Goal: Information Seeking & Learning: Learn about a topic

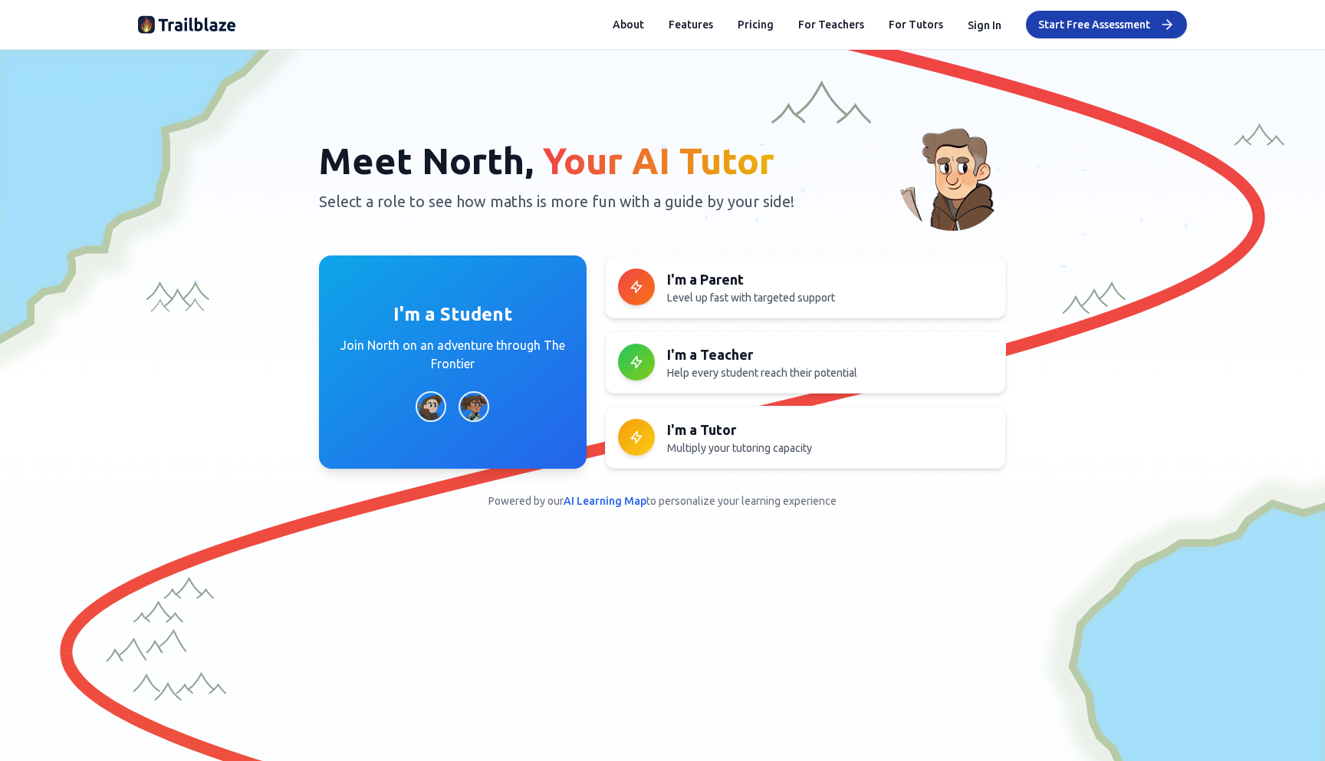
click at [287, 116] on div "Skip Intro Meet North, Your AI Tutor Select a role to see how maths is more fun…" at bounding box center [662, 215] width 1325 height 330
click at [759, 25] on button "Pricing" at bounding box center [756, 24] width 36 height 15
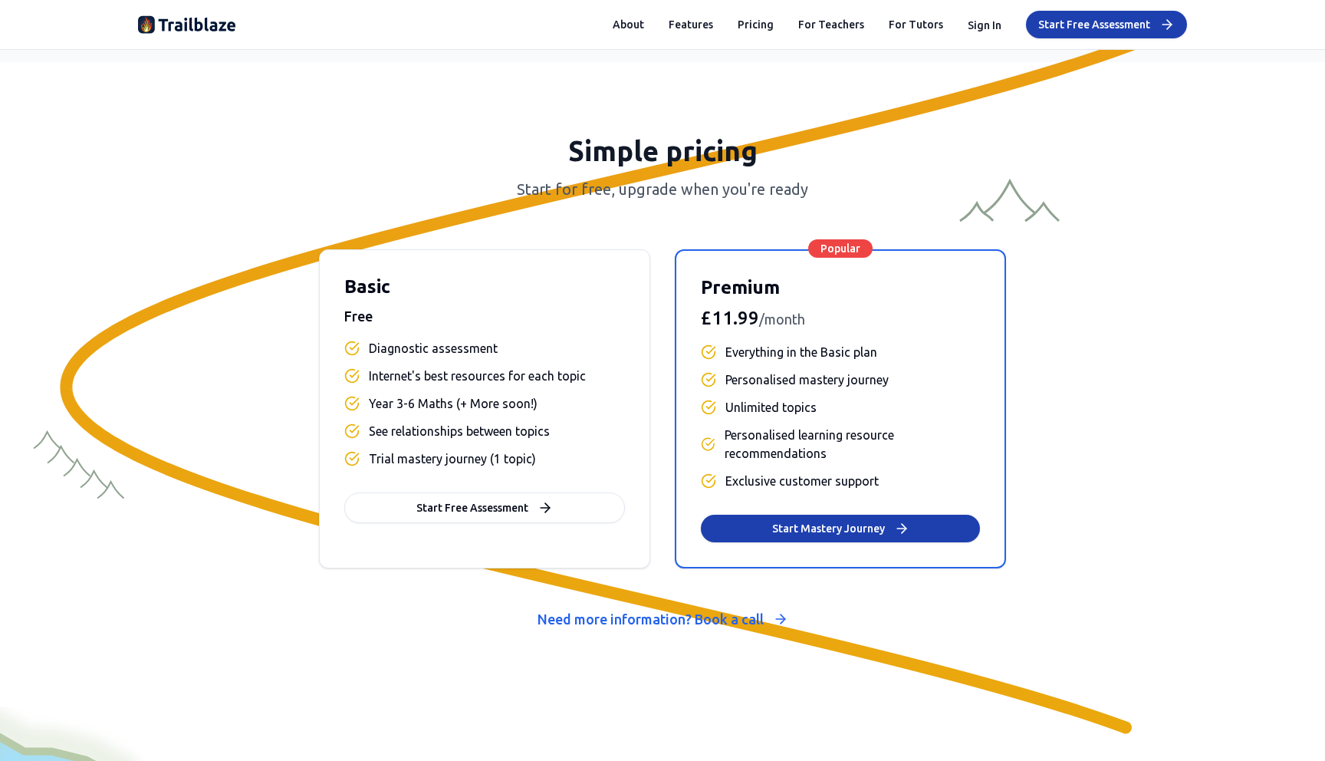
scroll to position [6346, 0]
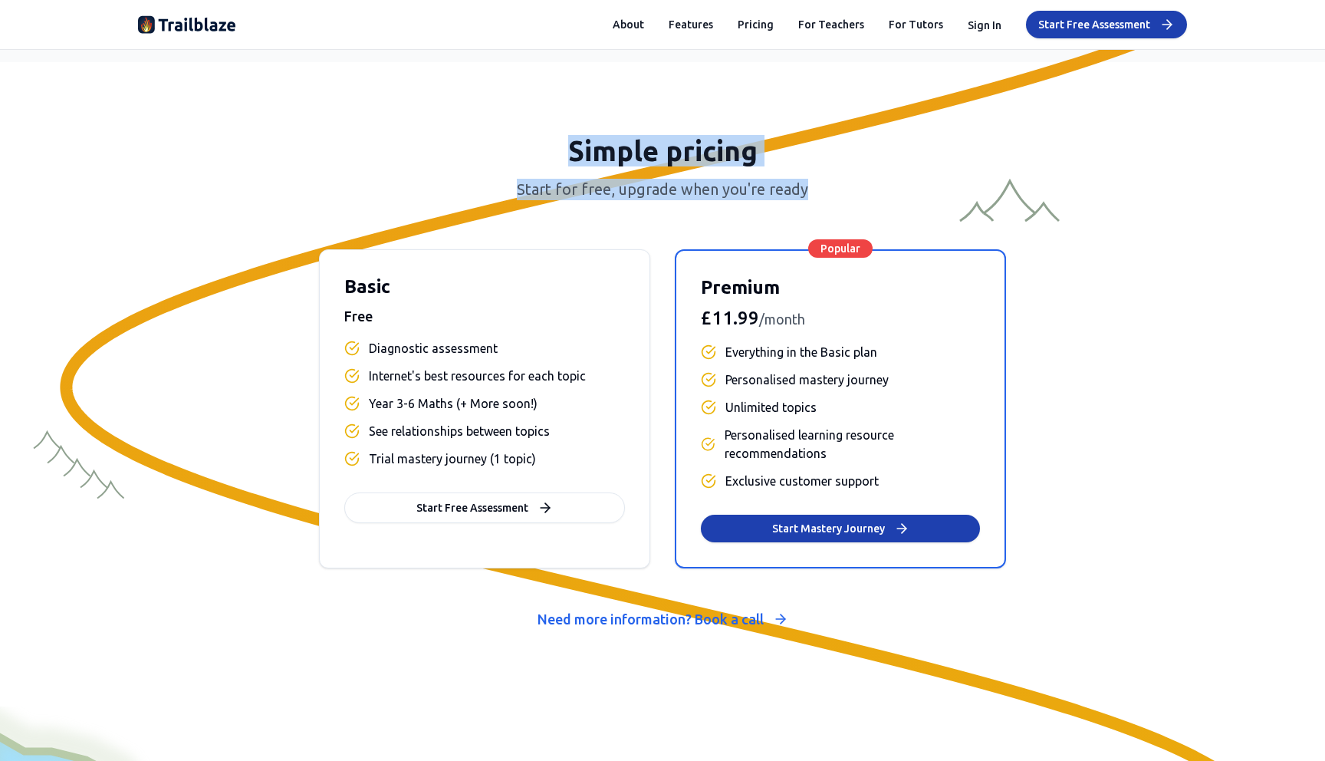
drag, startPoint x: 567, startPoint y: 151, endPoint x: 840, endPoint y: 191, distance: 275.9
click at [839, 191] on div "Simple pricing Start for free, upgrade when you're ready" at bounding box center [662, 168] width 1049 height 64
click at [840, 191] on p "Start for free, upgrade when you're ready" at bounding box center [662, 189] width 1049 height 21
drag, startPoint x: 840, startPoint y: 191, endPoint x: 516, endPoint y: 150, distance: 326.1
click at [517, 150] on div "Simple pricing Start for free, upgrade when you're ready" at bounding box center [662, 168] width 1049 height 64
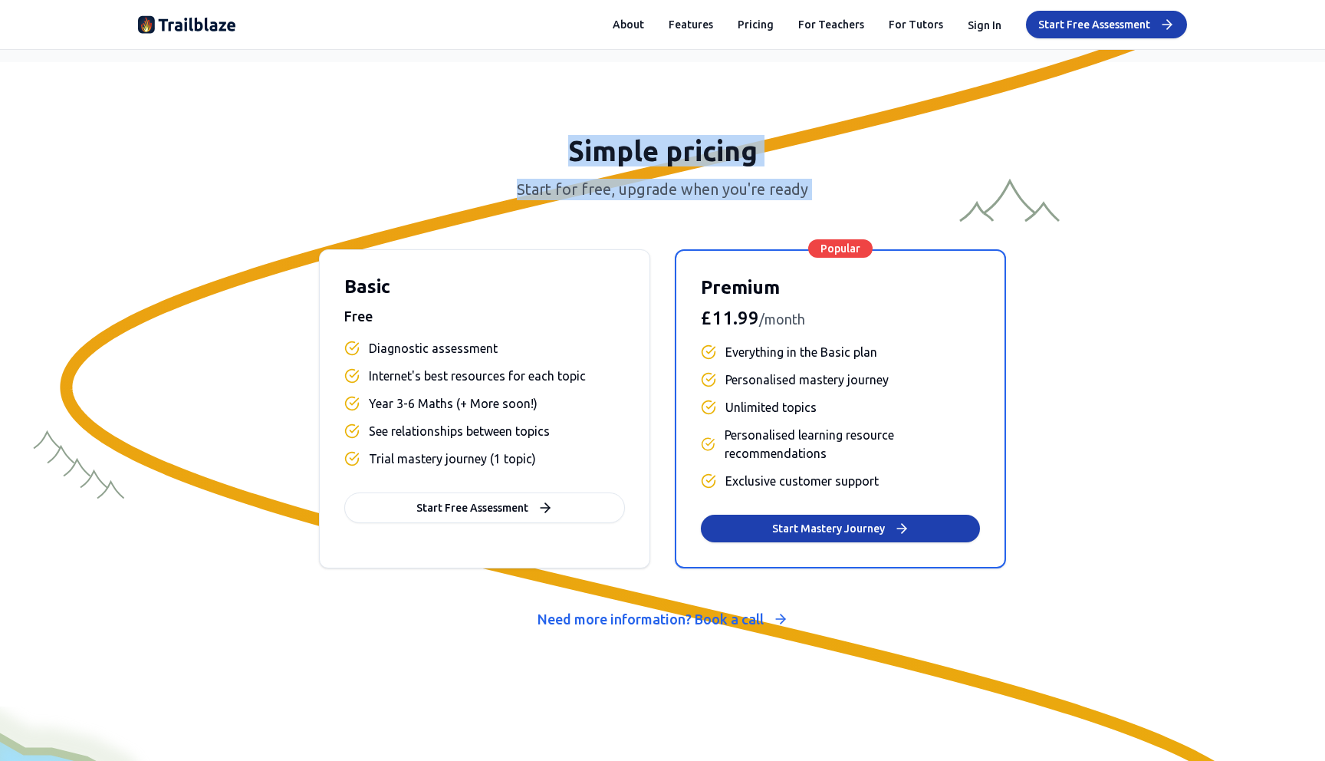
click at [516, 150] on h2 "Simple pricing" at bounding box center [662, 151] width 1049 height 31
drag, startPoint x: 516, startPoint y: 150, endPoint x: 802, endPoint y: 185, distance: 288.1
click at [801, 185] on div "Simple pricing Start for free, upgrade when you're ready" at bounding box center [662, 168] width 1049 height 64
click at [802, 185] on p "Start for free, upgrade when you're ready" at bounding box center [662, 189] width 1049 height 21
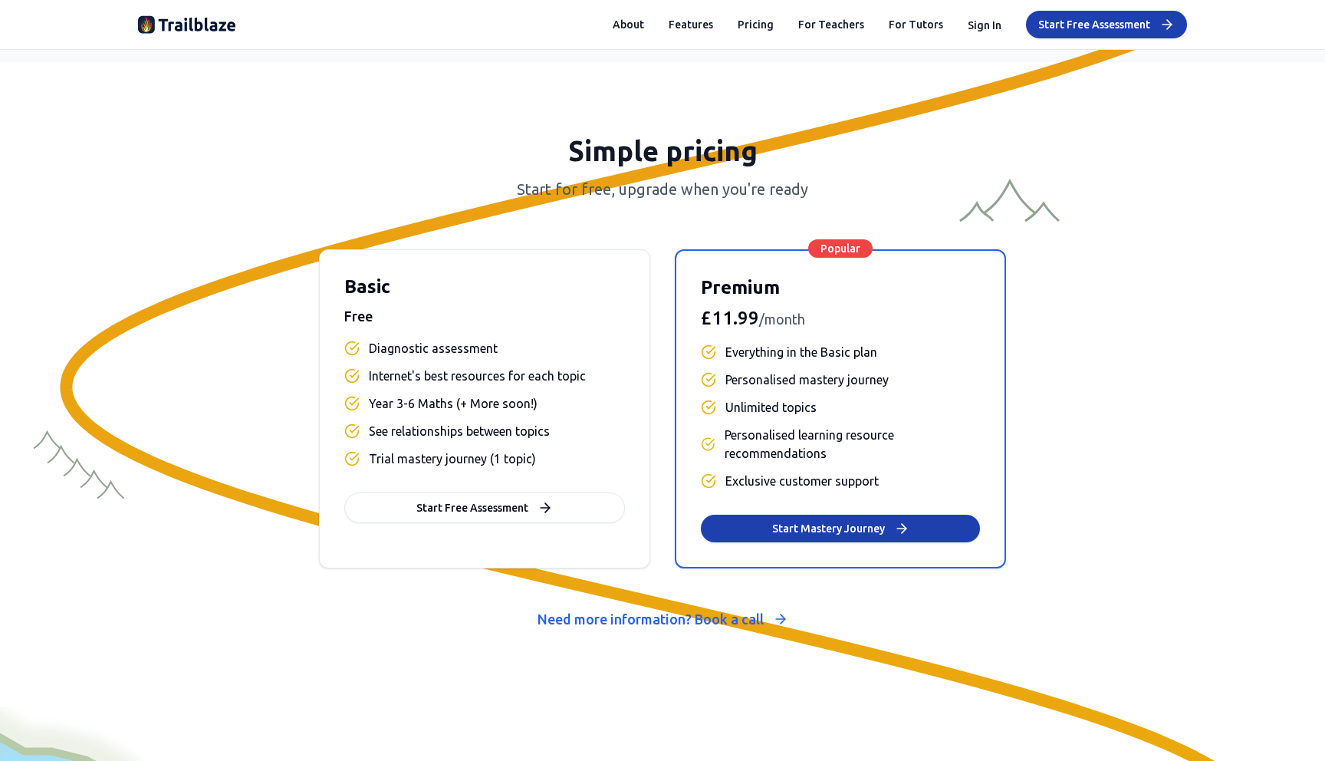
click at [188, 35] on img at bounding box center [187, 24] width 98 height 25
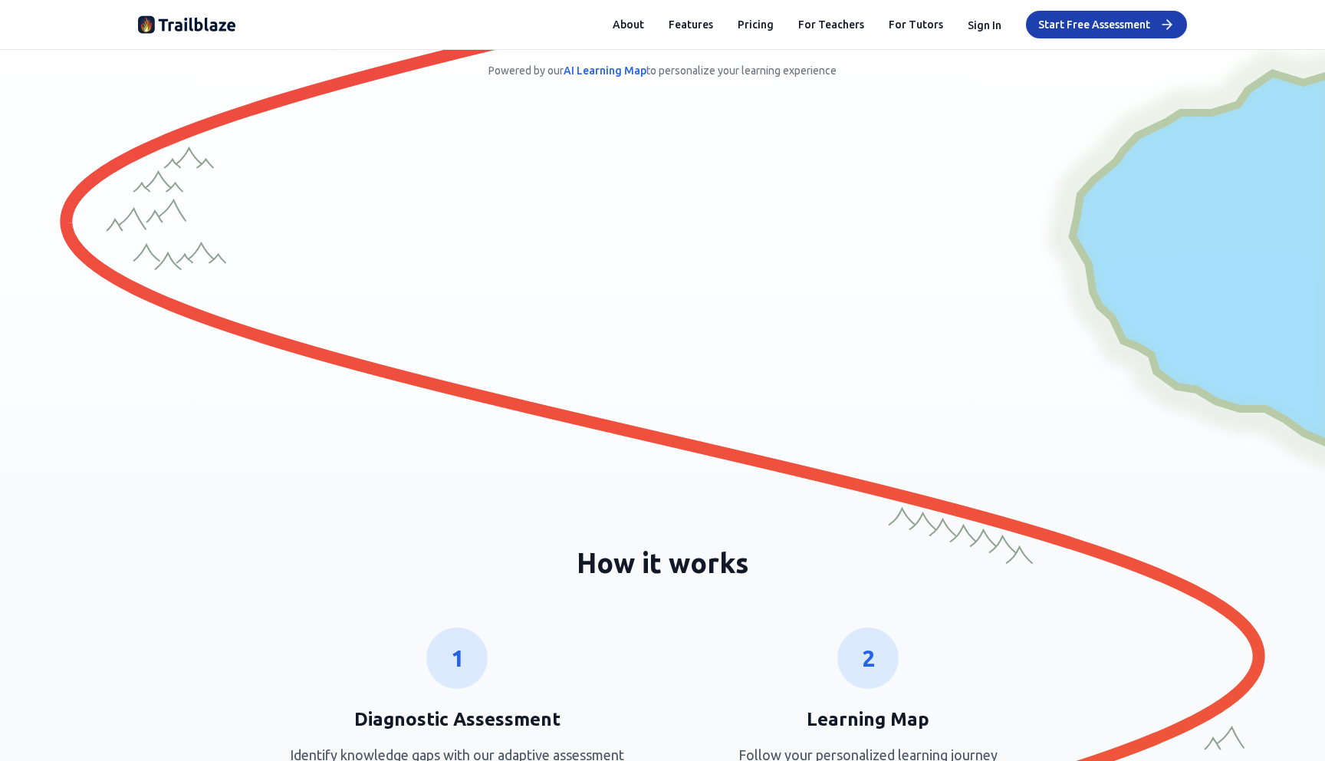
scroll to position [0, 0]
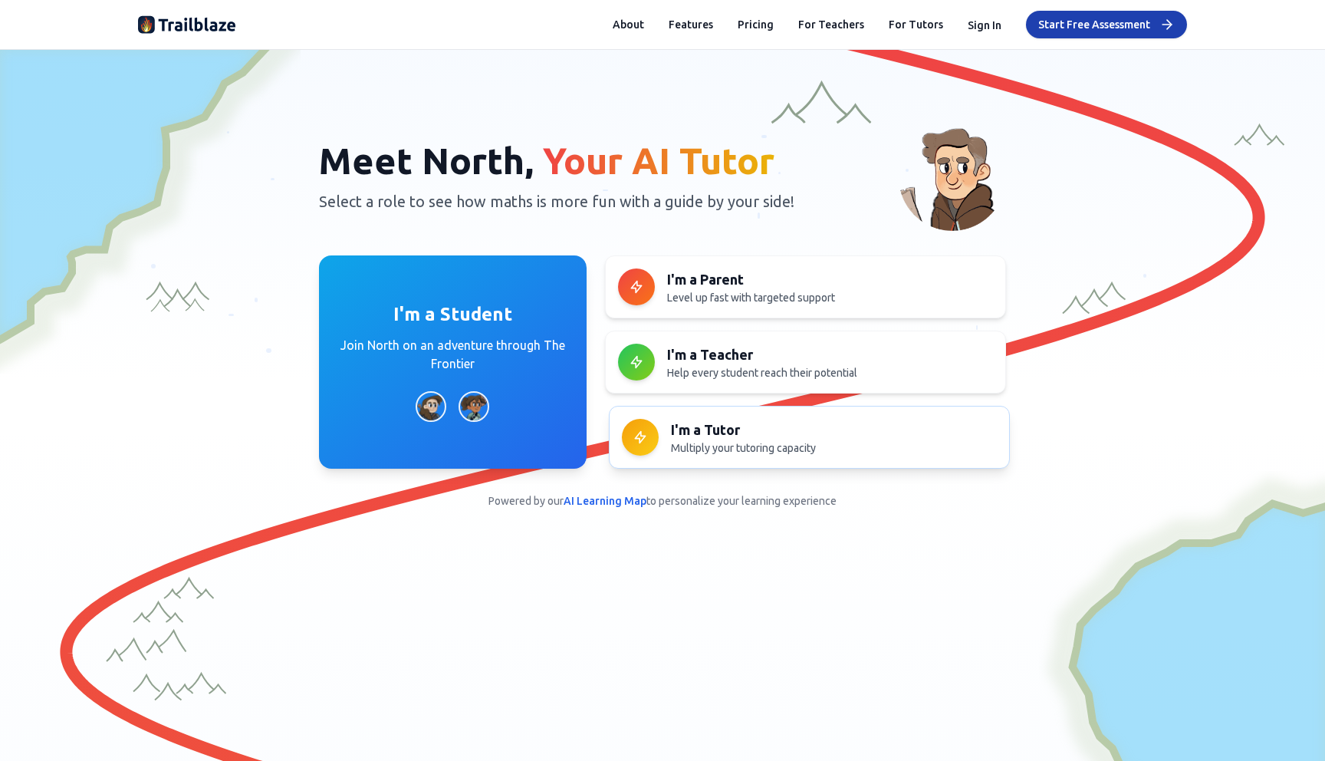
click at [752, 435] on h3 "I'm a Tutor" at bounding box center [834, 429] width 326 height 21
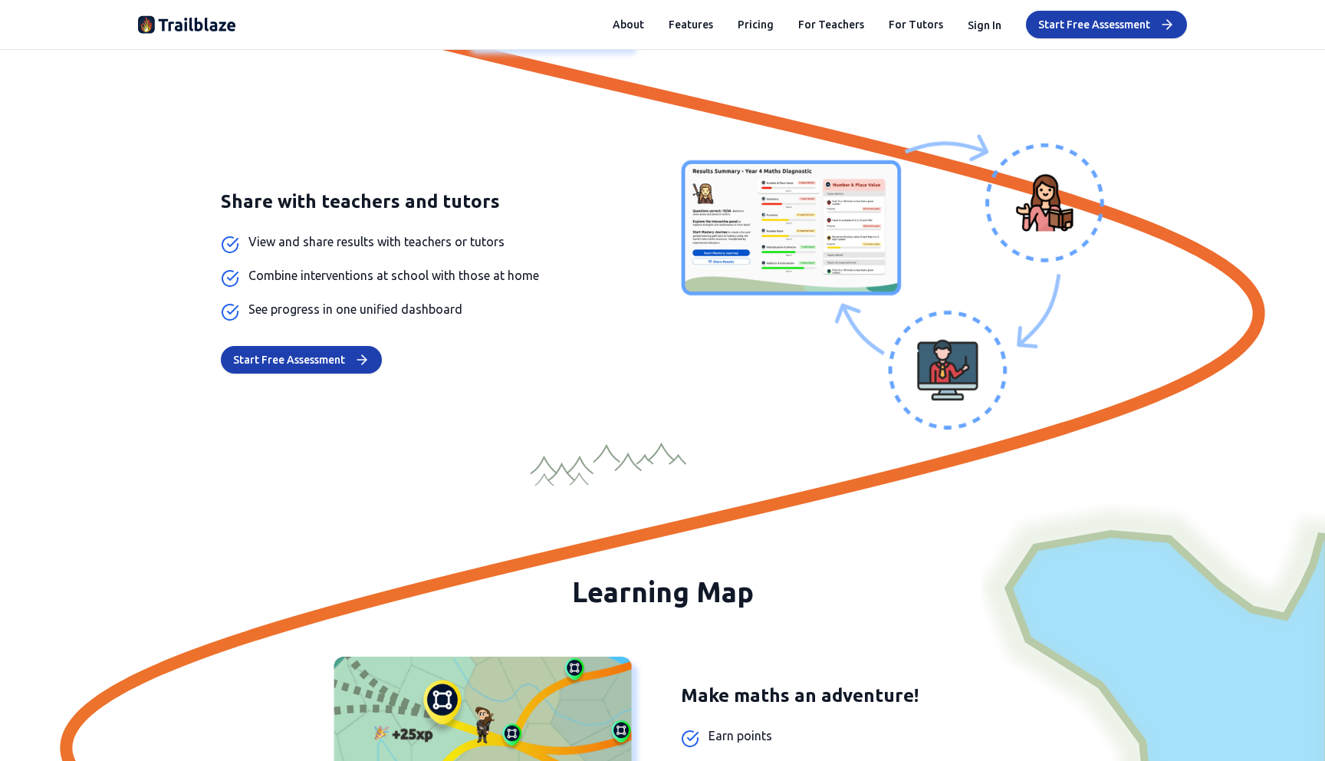
scroll to position [2522, 0]
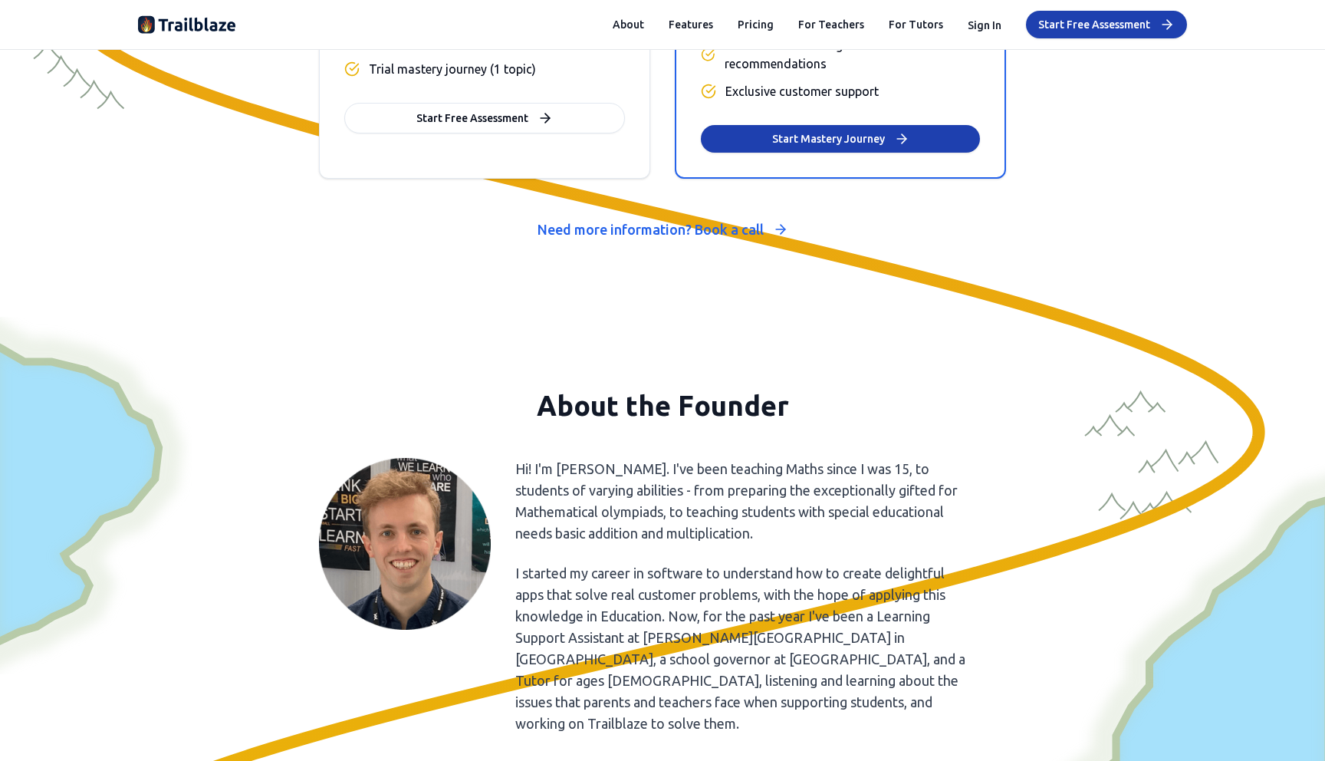
scroll to position [7069, 0]
